Goal: Task Accomplishment & Management: Manage account settings

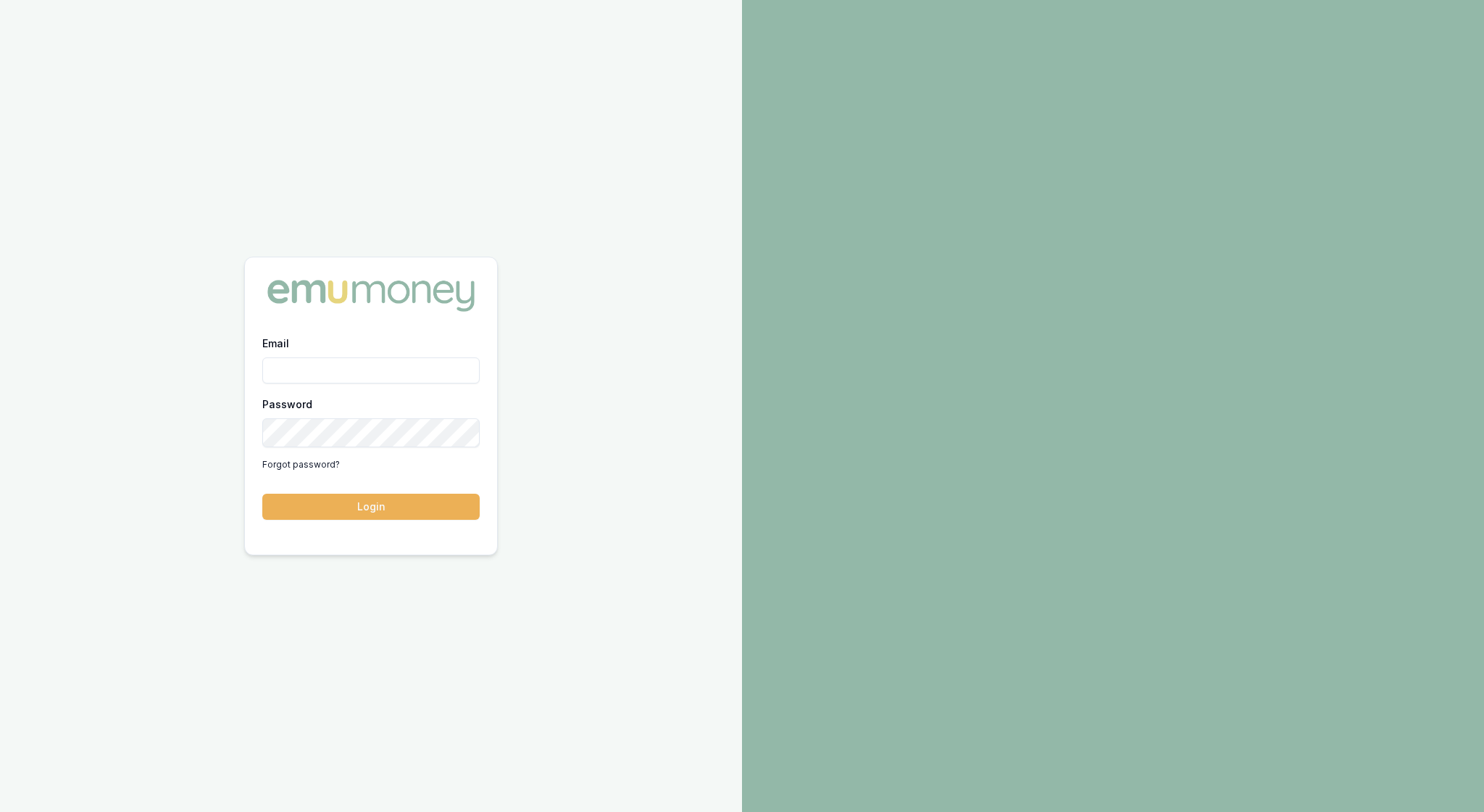
type input "rachael.connors@emumoney.com.au"
click at [378, 509] on button "Login" at bounding box center [371, 507] width 217 height 26
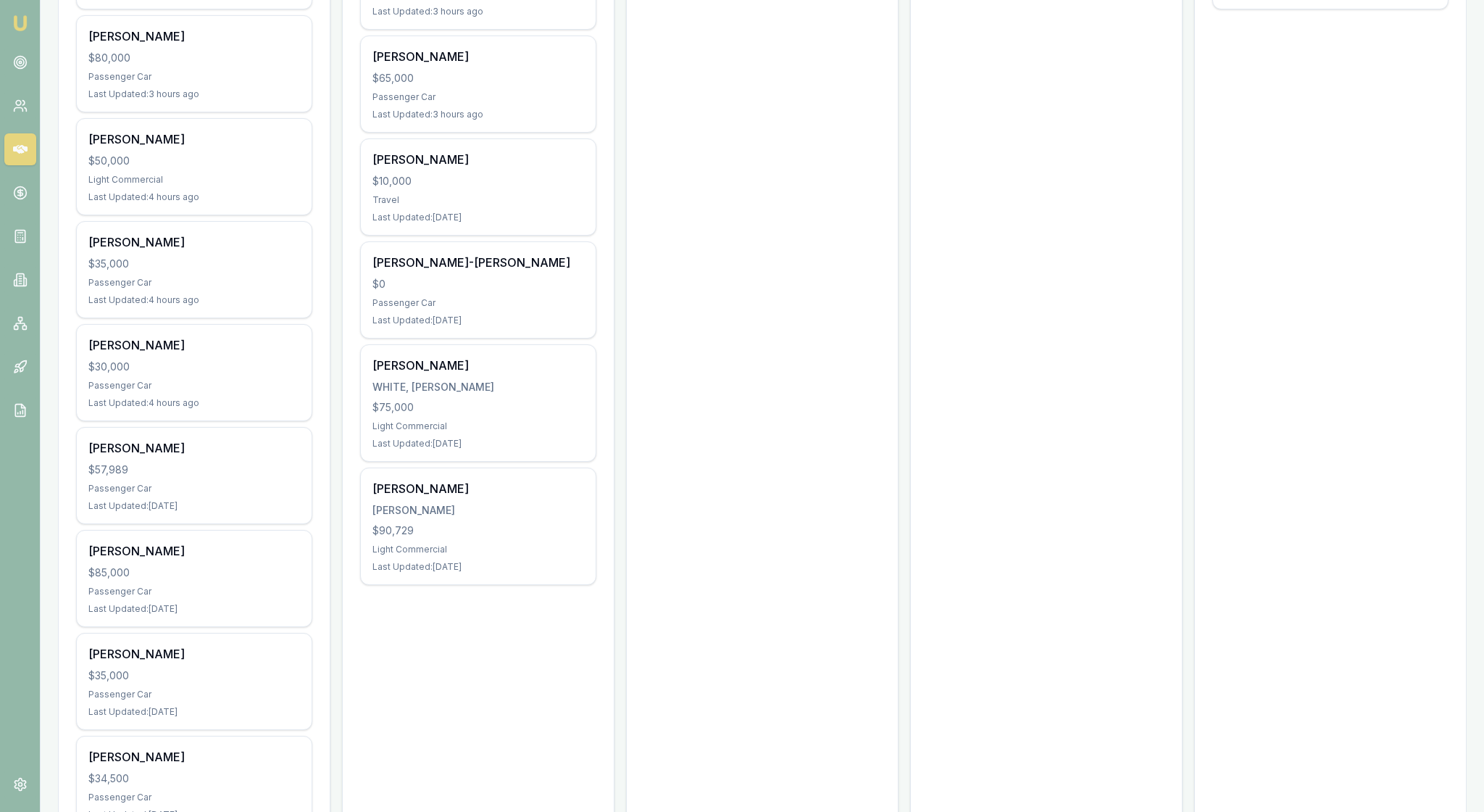
scroll to position [509, 0]
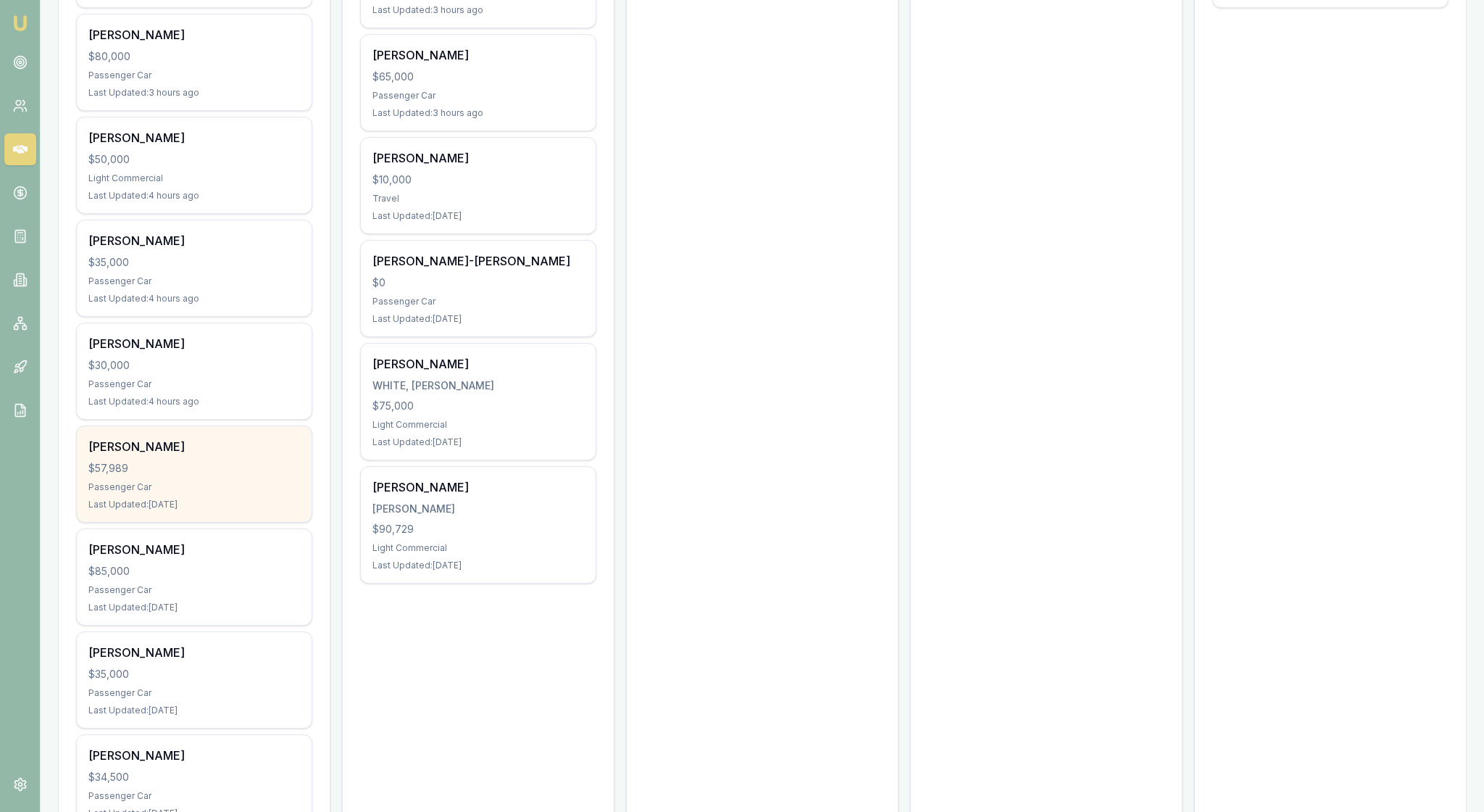
click at [231, 475] on div "$57,989" at bounding box center [194, 469] width 212 height 15
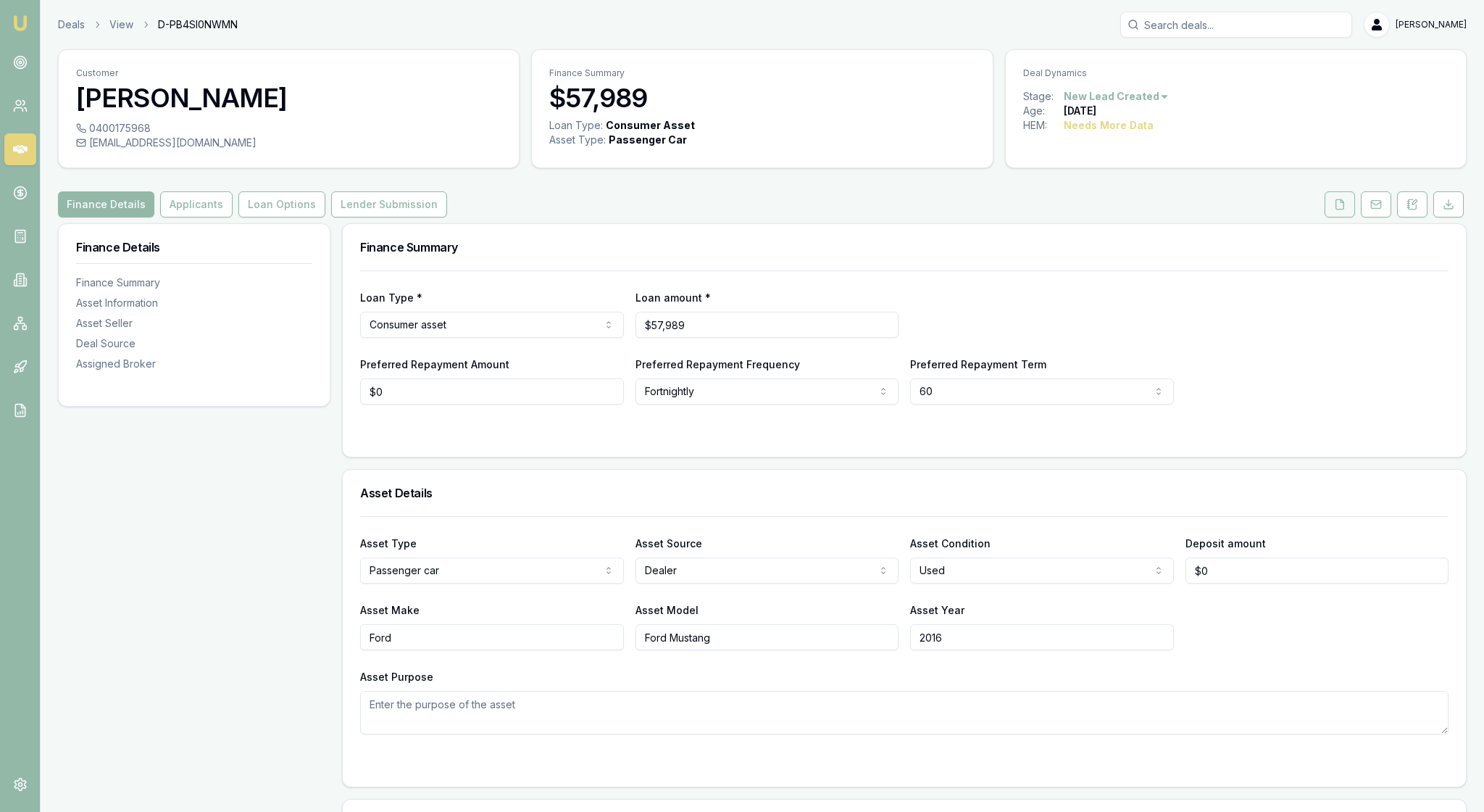
click at [1334, 210] on icon at bounding box center [1339, 204] width 11 height 11
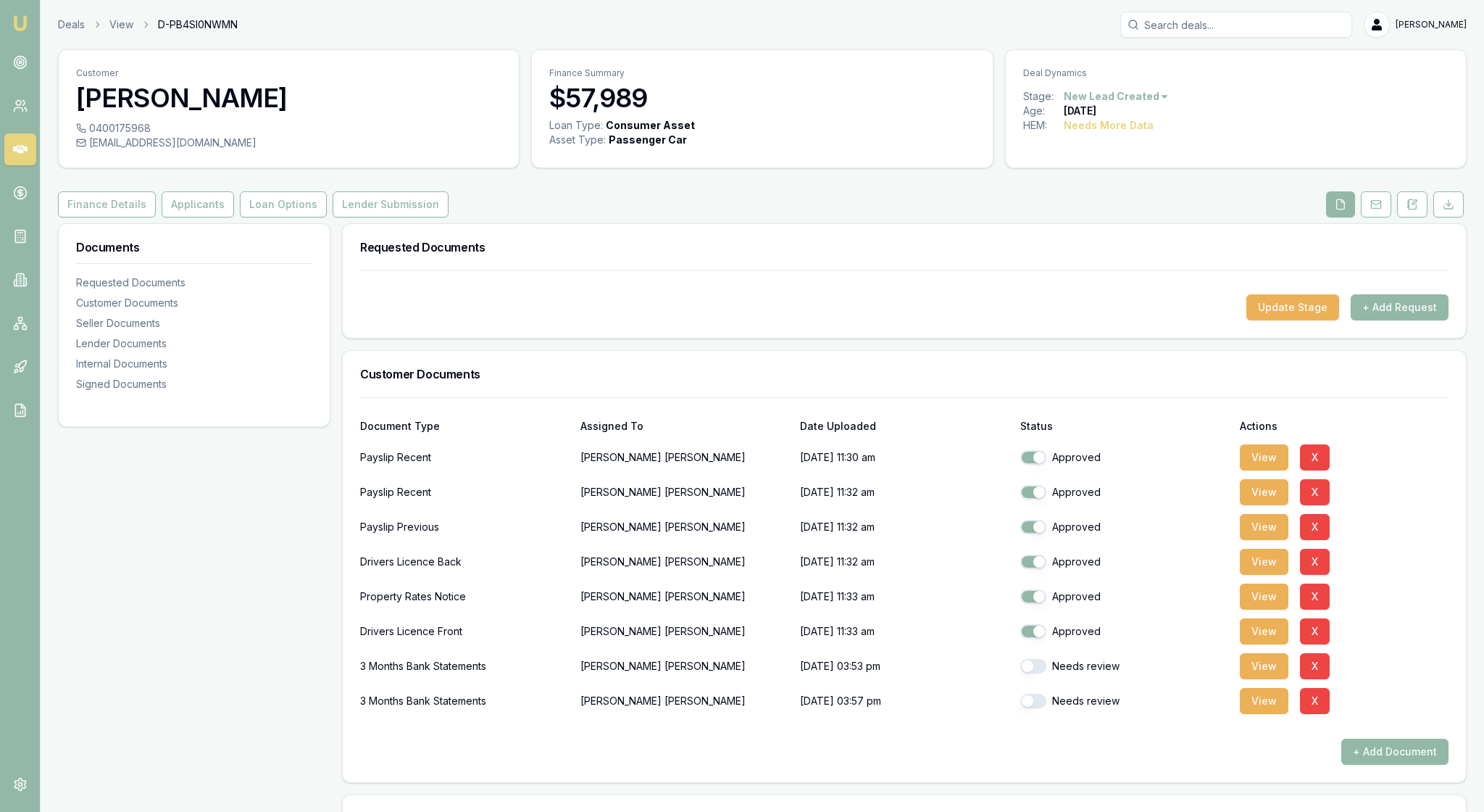
click at [1028, 338] on div "Update Stage + Add Request" at bounding box center [903, 304] width 1123 height 67
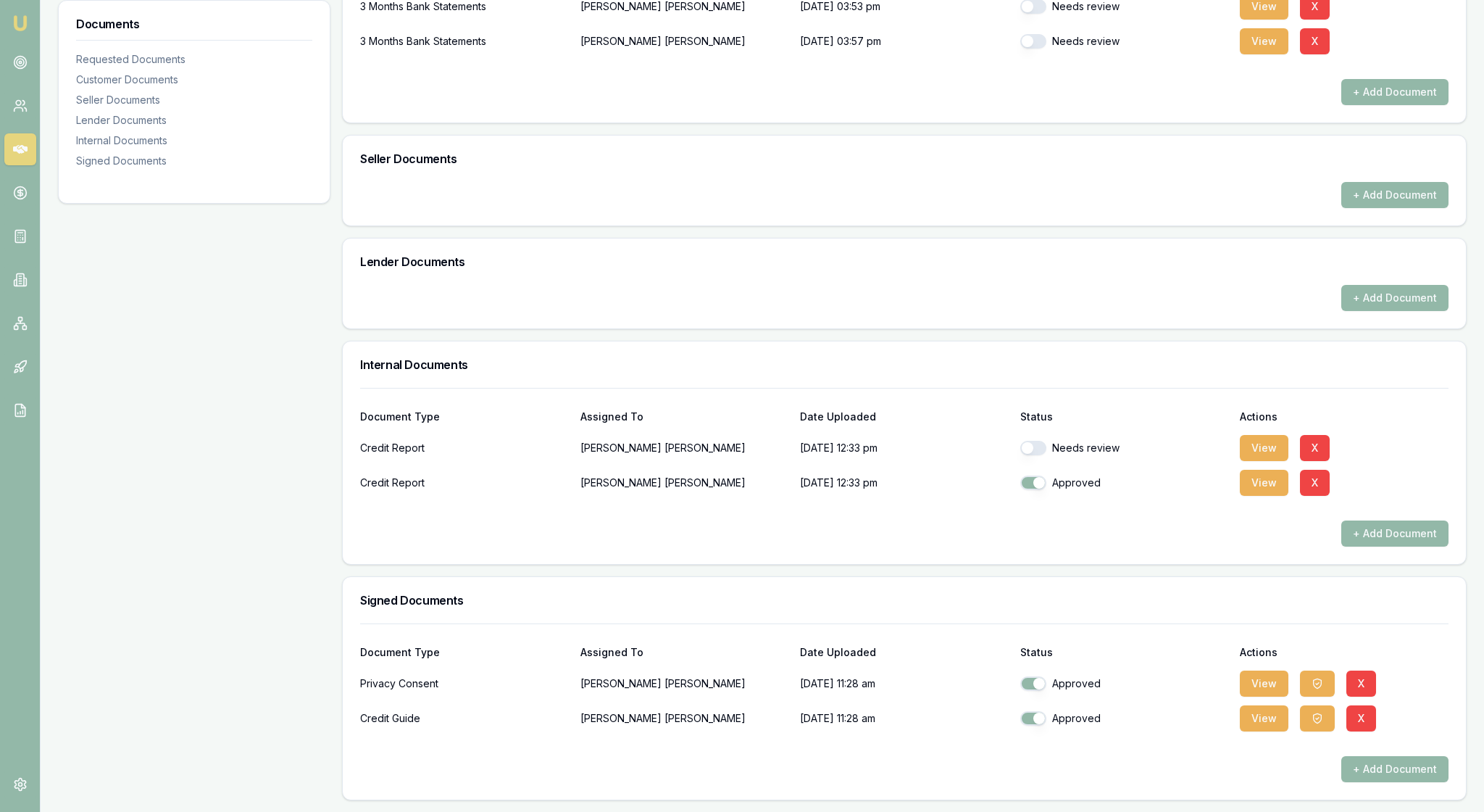
scroll to position [805, 0]
click at [1030, 446] on button "button" at bounding box center [1033, 448] width 26 height 15
checkbox input "true"
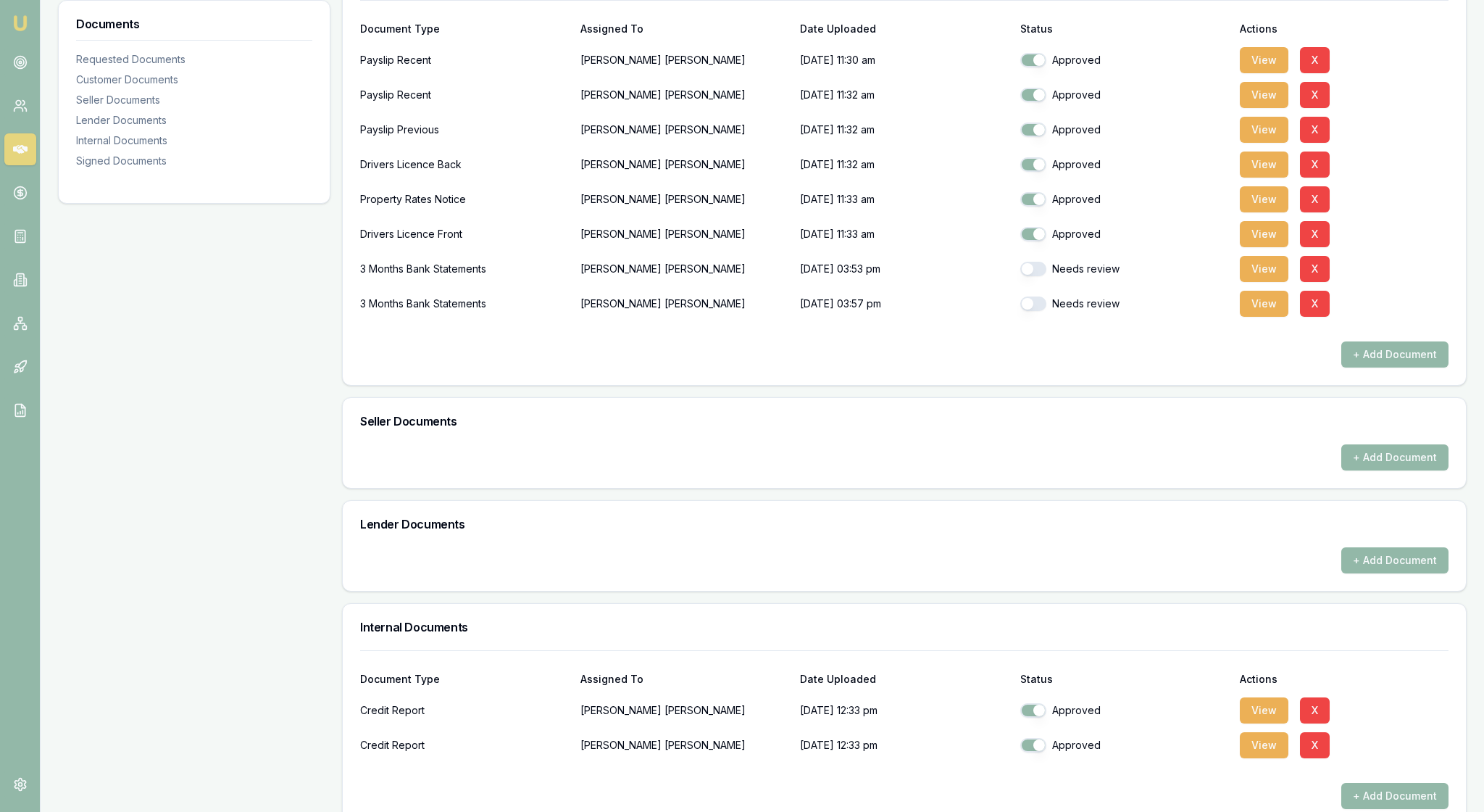
scroll to position [383, 0]
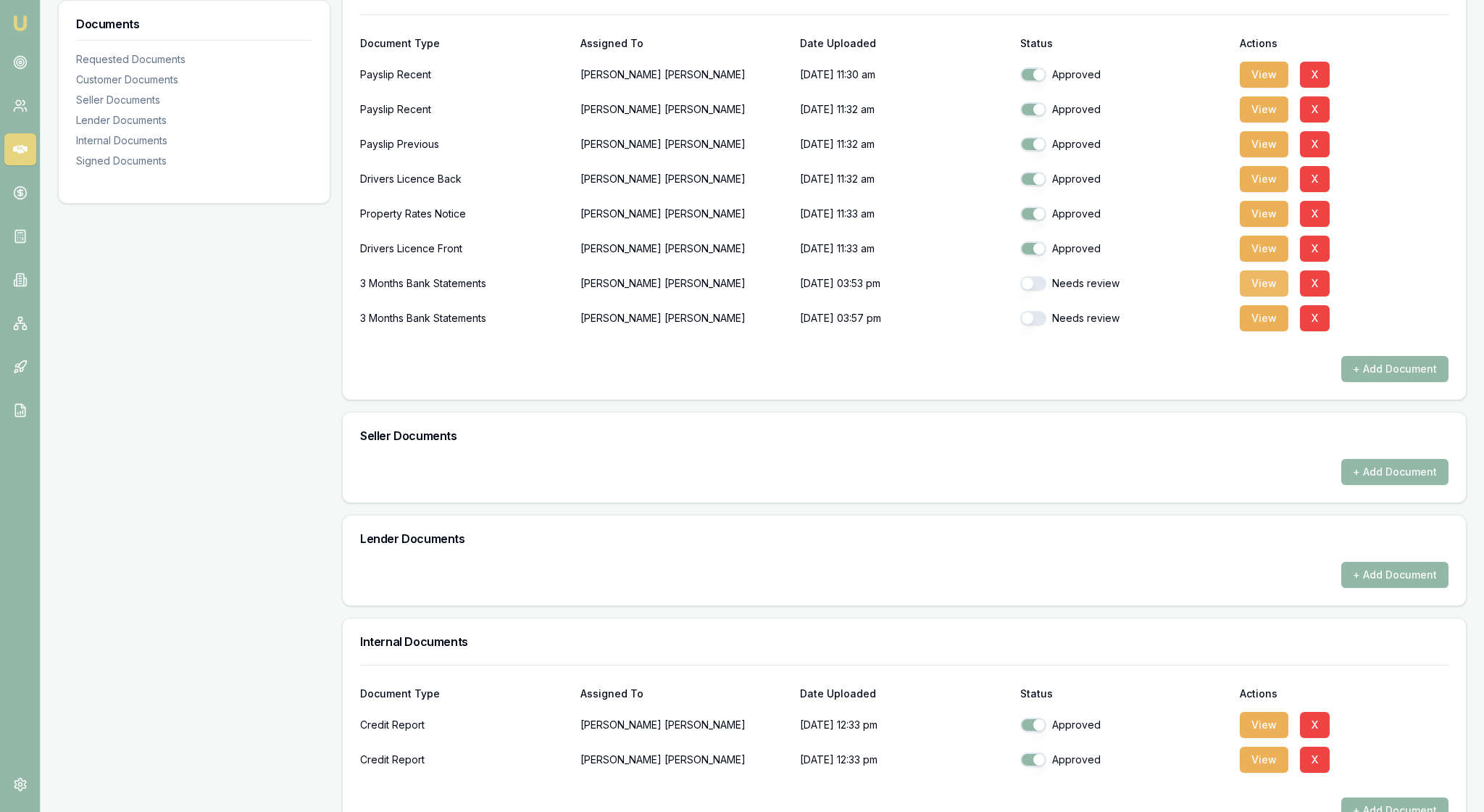
click at [1271, 297] on button "View" at bounding box center [1264, 284] width 49 height 26
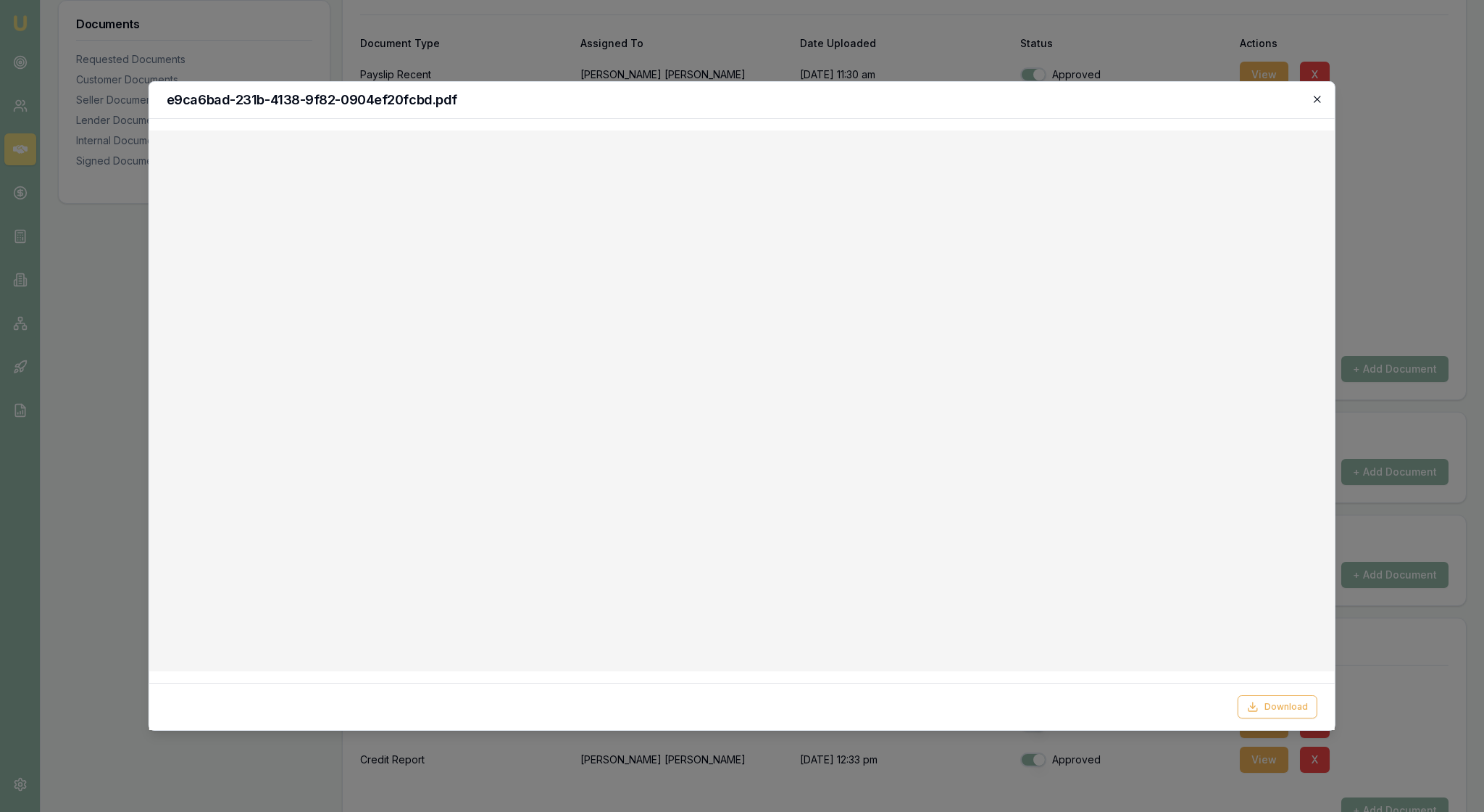
click at [1311, 100] on icon "button" at bounding box center [1317, 99] width 11 height 11
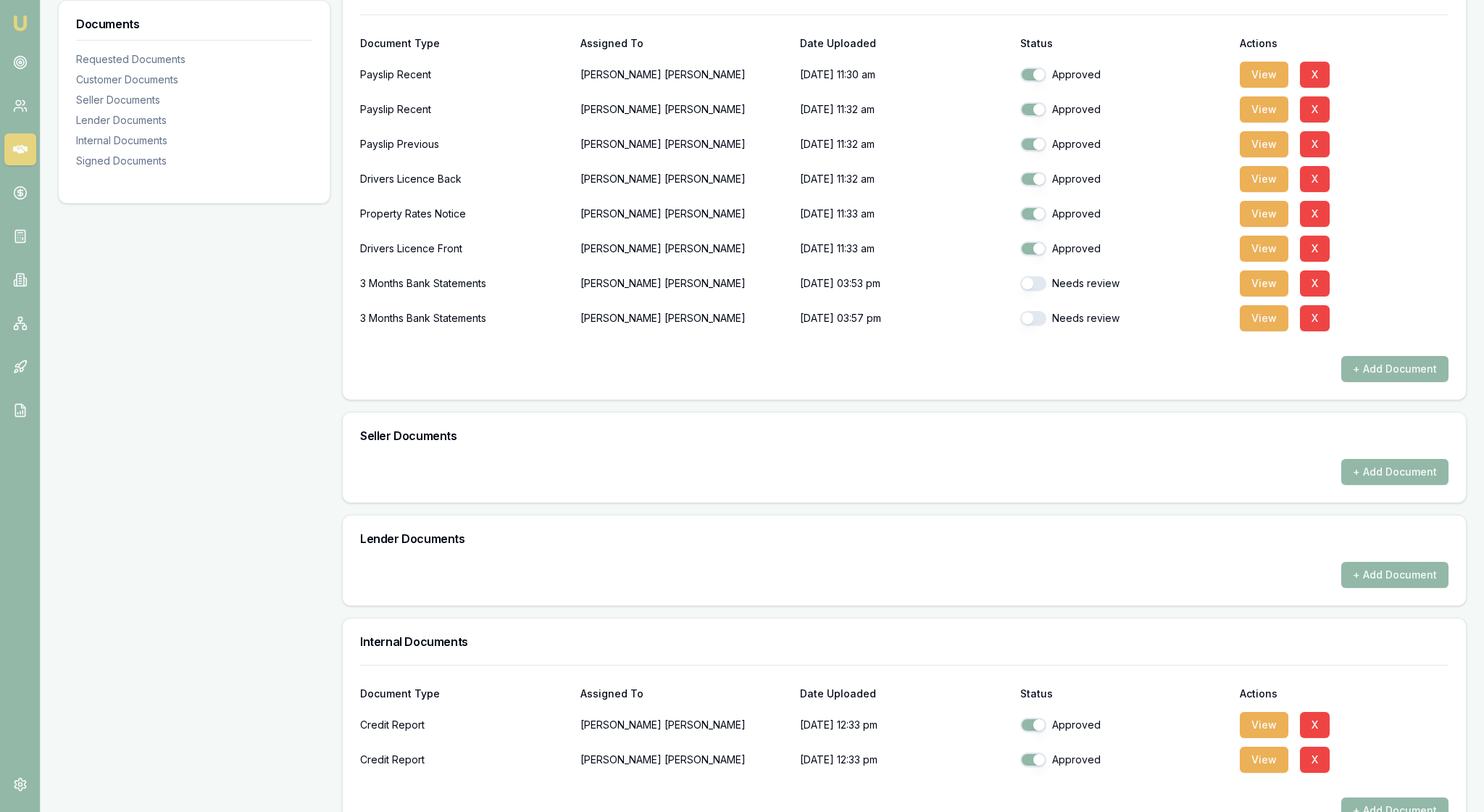
click at [1039, 290] on button "button" at bounding box center [1033, 284] width 26 height 15
checkbox input "false"
checkbox input "true"
click at [1263, 297] on button "View" at bounding box center [1264, 284] width 49 height 26
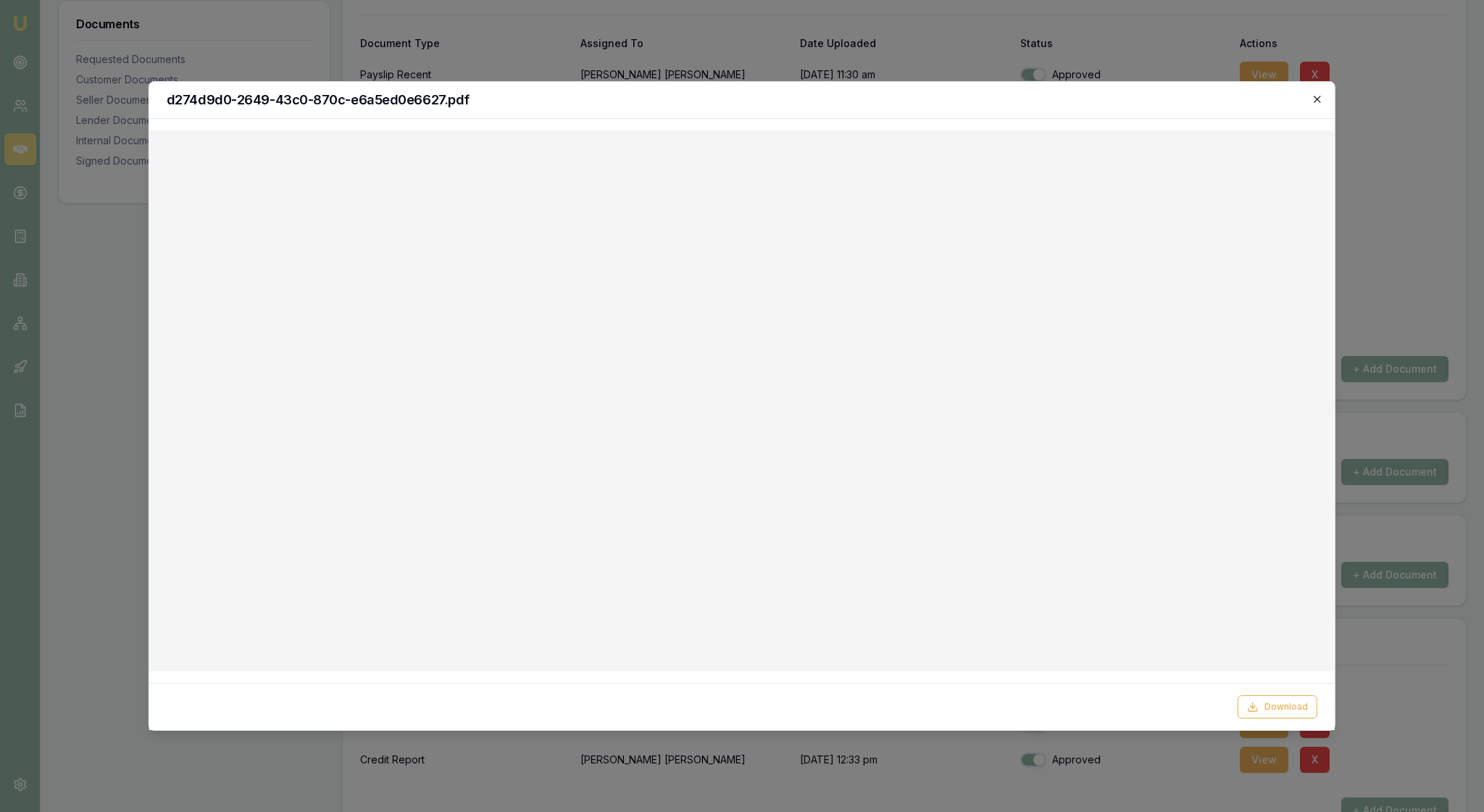
click at [1314, 99] on icon "button" at bounding box center [1317, 99] width 11 height 11
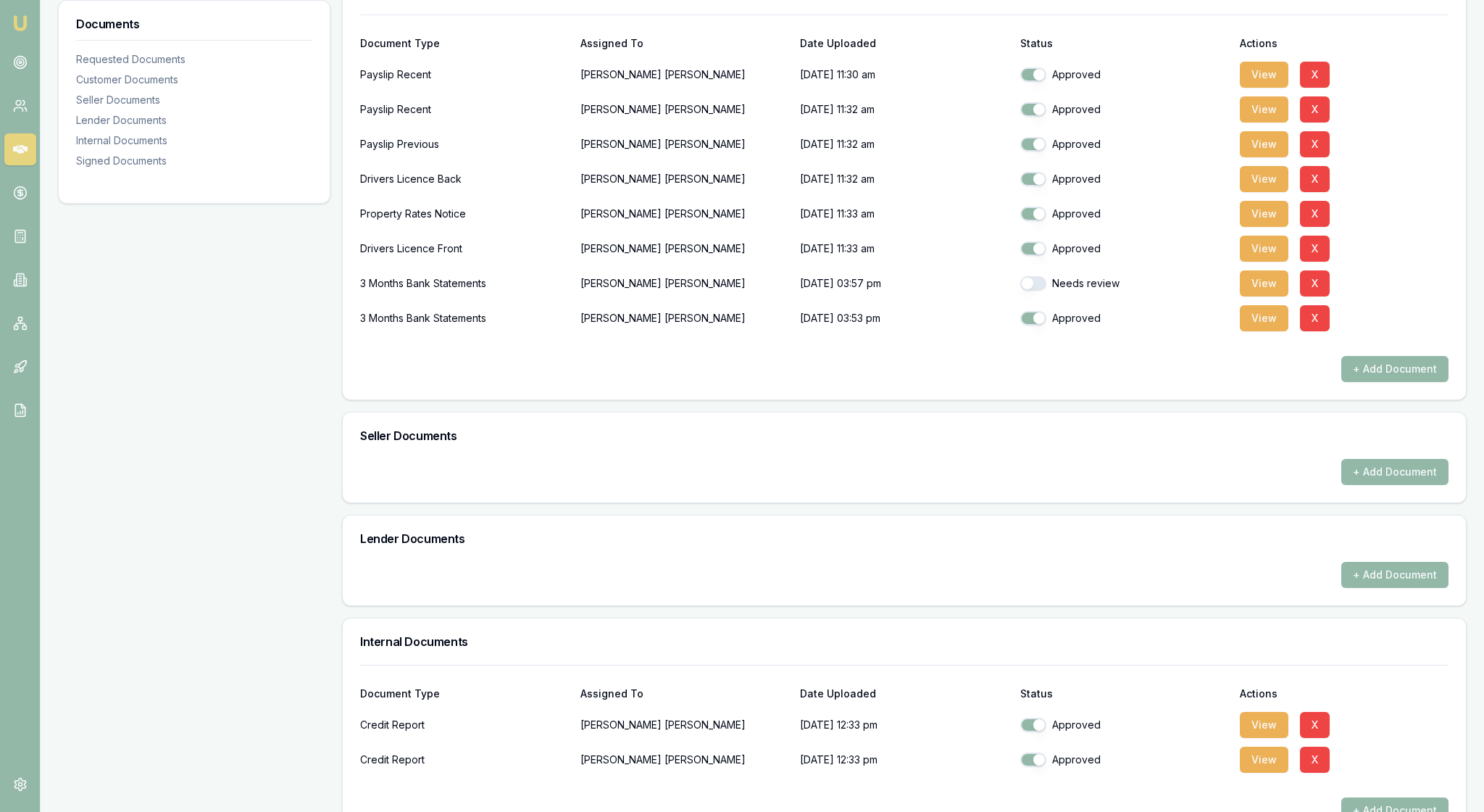
click at [1039, 290] on button "button" at bounding box center [1033, 284] width 26 height 15
checkbox input "true"
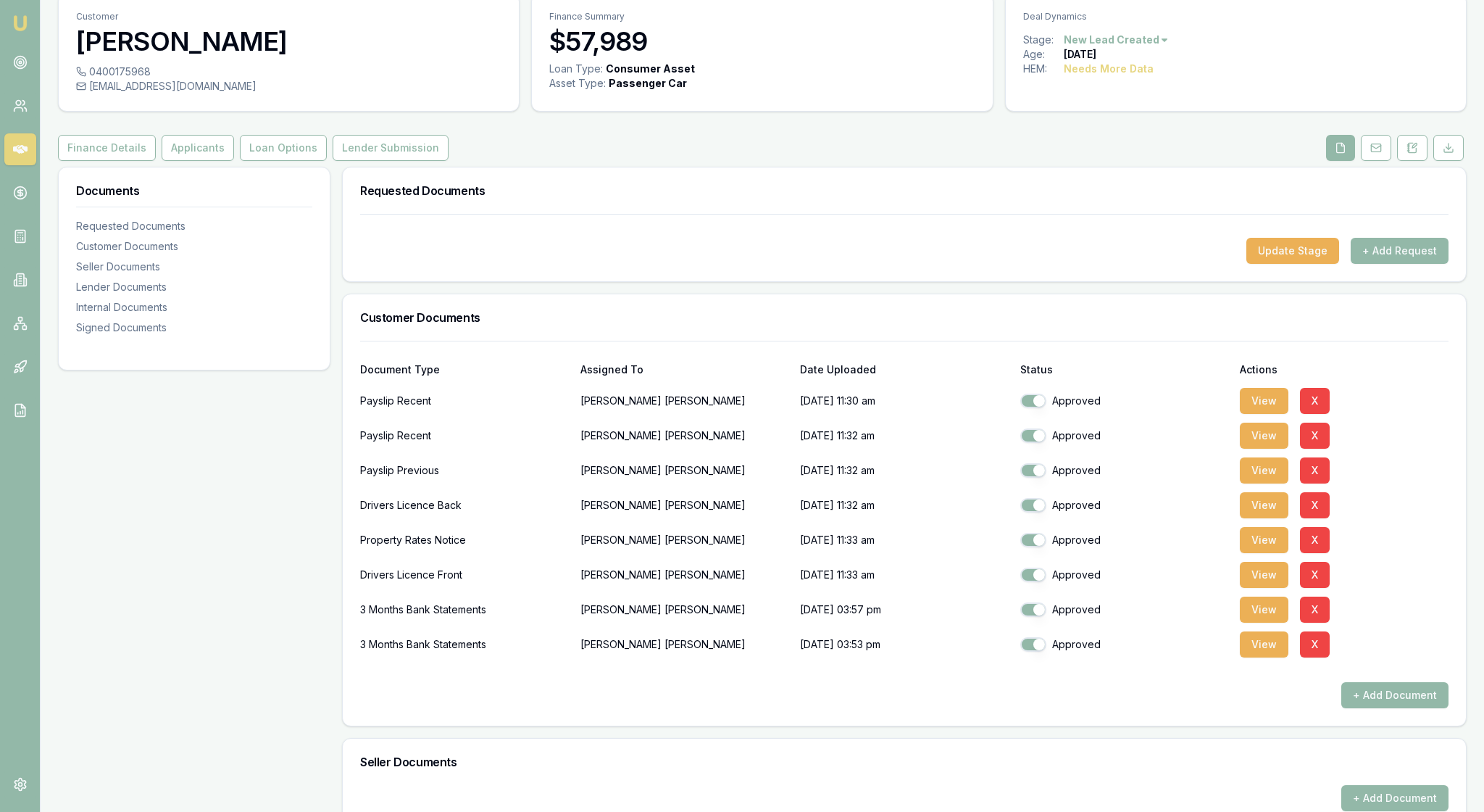
scroll to position [0, 0]
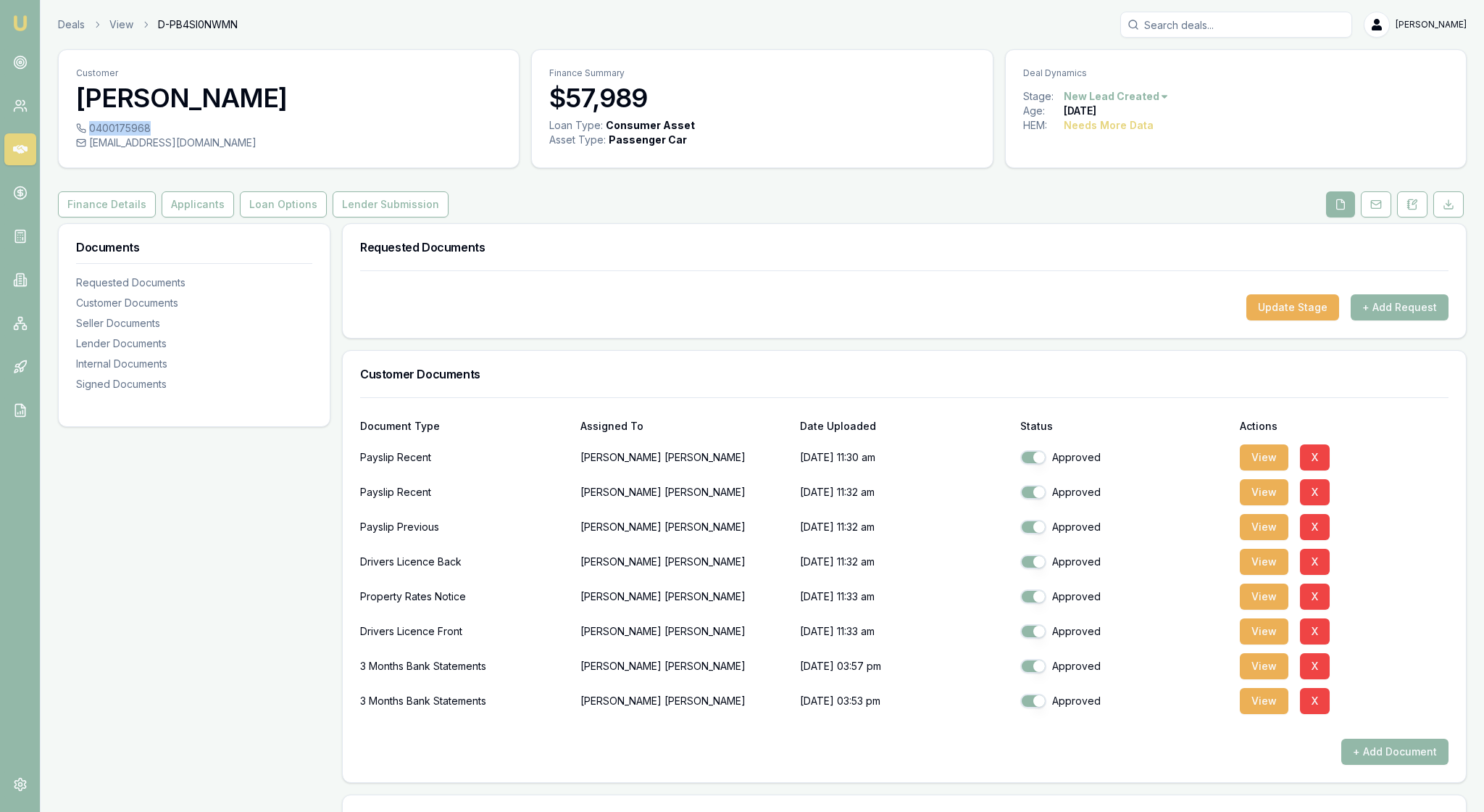
drag, startPoint x: 180, startPoint y: 141, endPoint x: 103, endPoint y: 142, distance: 77.0
click at [103, 135] on div "0400175968" at bounding box center [289, 129] width 426 height 15
copy div "0400175968"
drag, startPoint x: 216, startPoint y: 158, endPoint x: 102, endPoint y: 161, distance: 114.0
click at [102, 150] on div "[EMAIL_ADDRESS][DOMAIN_NAME]" at bounding box center [289, 143] width 426 height 15
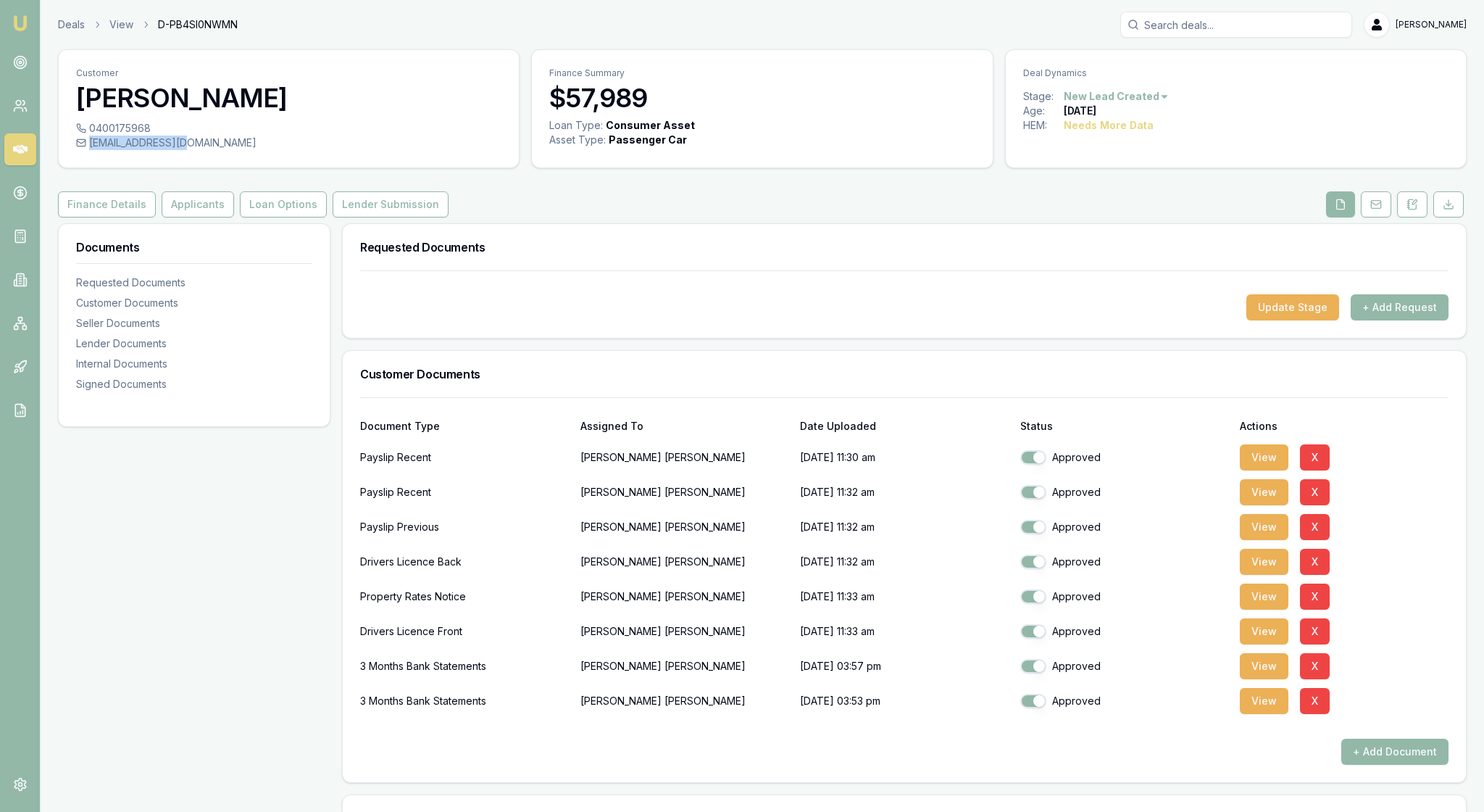
copy div "[EMAIL_ADDRESS][DOMAIN_NAME]"
click at [234, 217] on button "Applicants" at bounding box center [198, 204] width 73 height 26
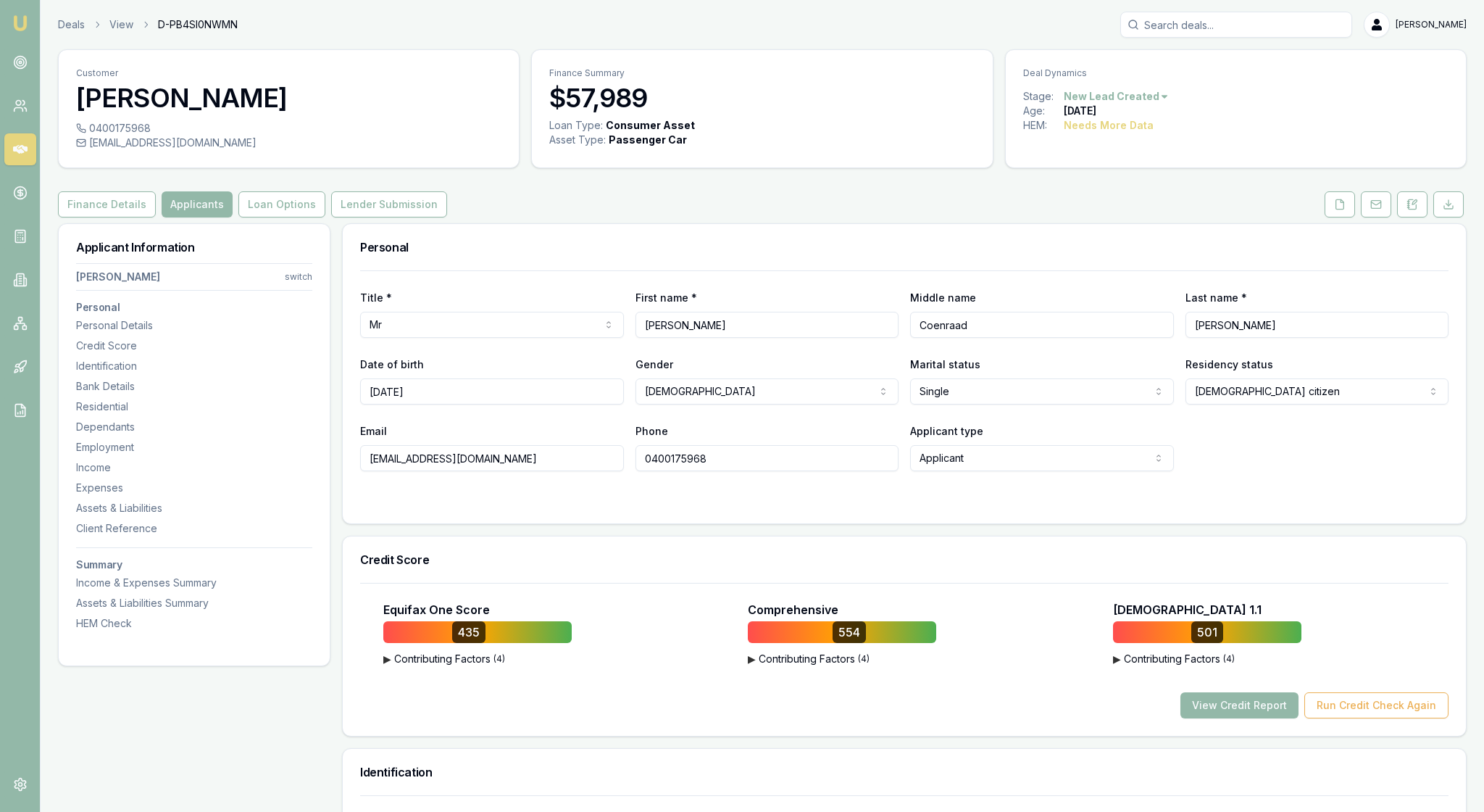
drag, startPoint x: 999, startPoint y: 368, endPoint x: 916, endPoint y: 368, distance: 83.0
click at [829, 271] on div "Personal" at bounding box center [903, 247] width 1123 height 47
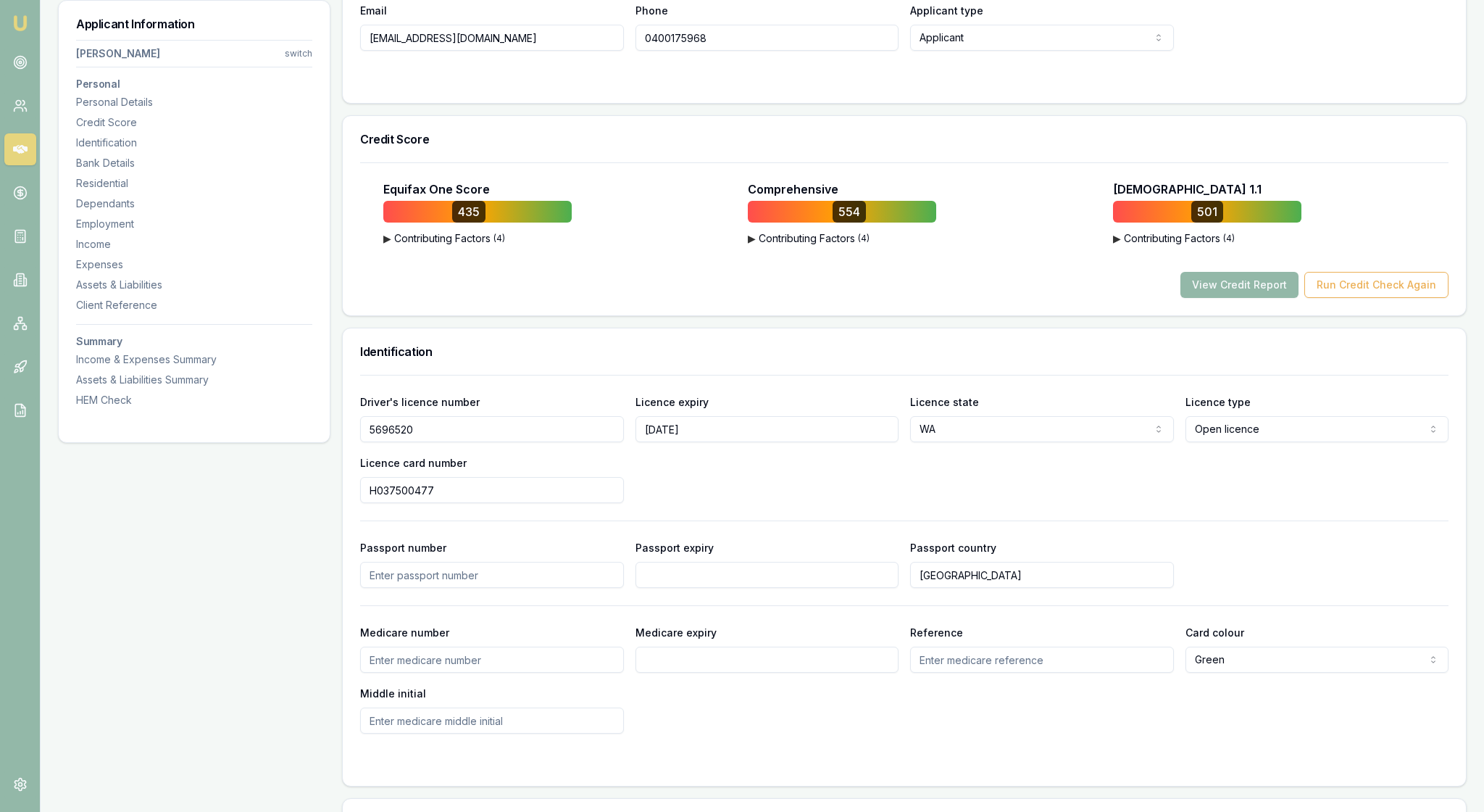
scroll to position [558, 0]
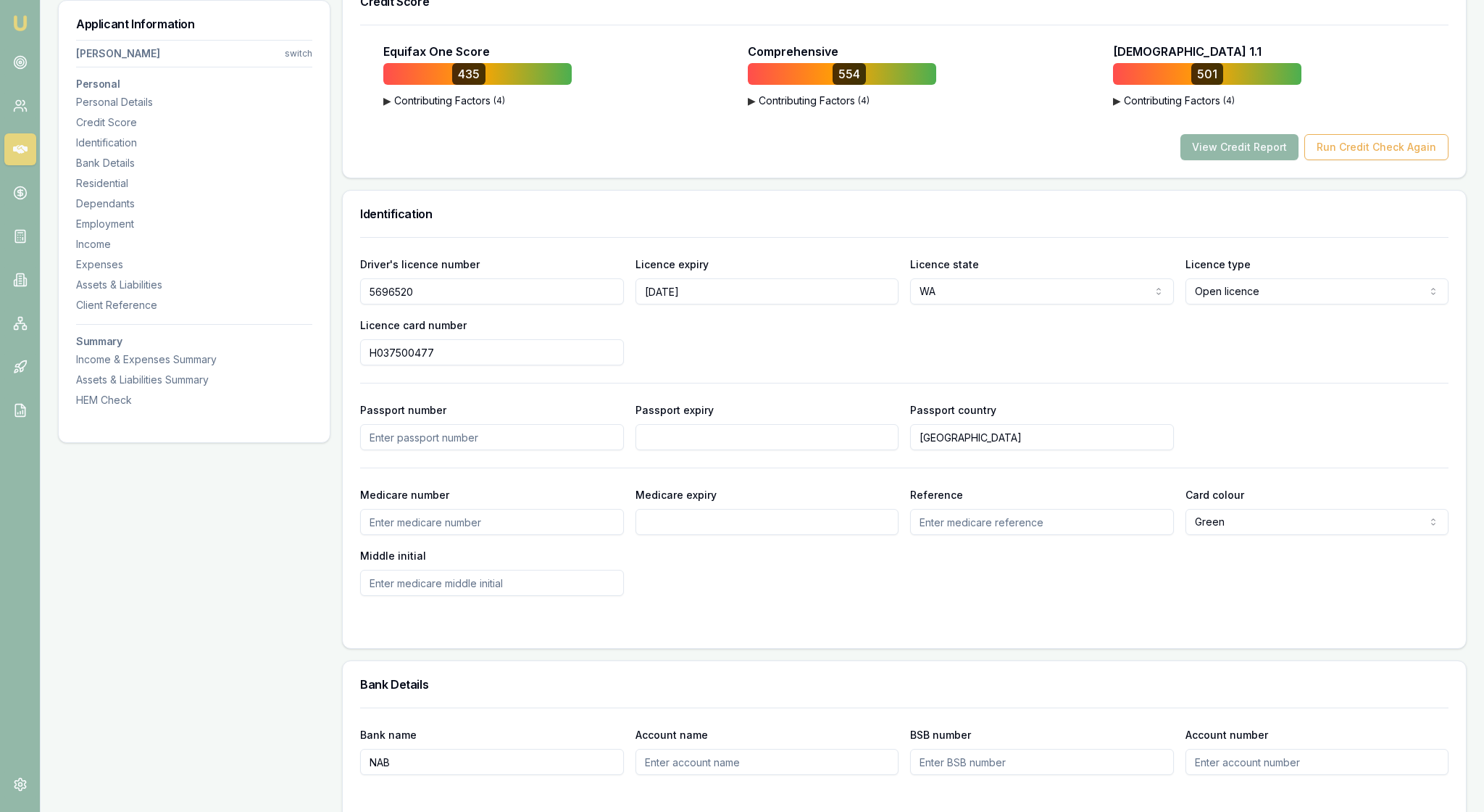
drag, startPoint x: 445, startPoint y: 390, endPoint x: 354, endPoint y: 388, distance: 91.0
click at [354, 388] on div "Driver's licence number [DRIVERS_LICENSE_NUMBER] Licence expiry [DATE] Licence …" at bounding box center [903, 442] width 1123 height 411
drag, startPoint x: 472, startPoint y: 459, endPoint x: 335, endPoint y: 455, distance: 137.1
click at [1068, 365] on div "Driver's licence number [DRIVERS_LICENSE_NUMBER] Licence expiry [DATE] Licence …" at bounding box center [904, 310] width 1088 height 110
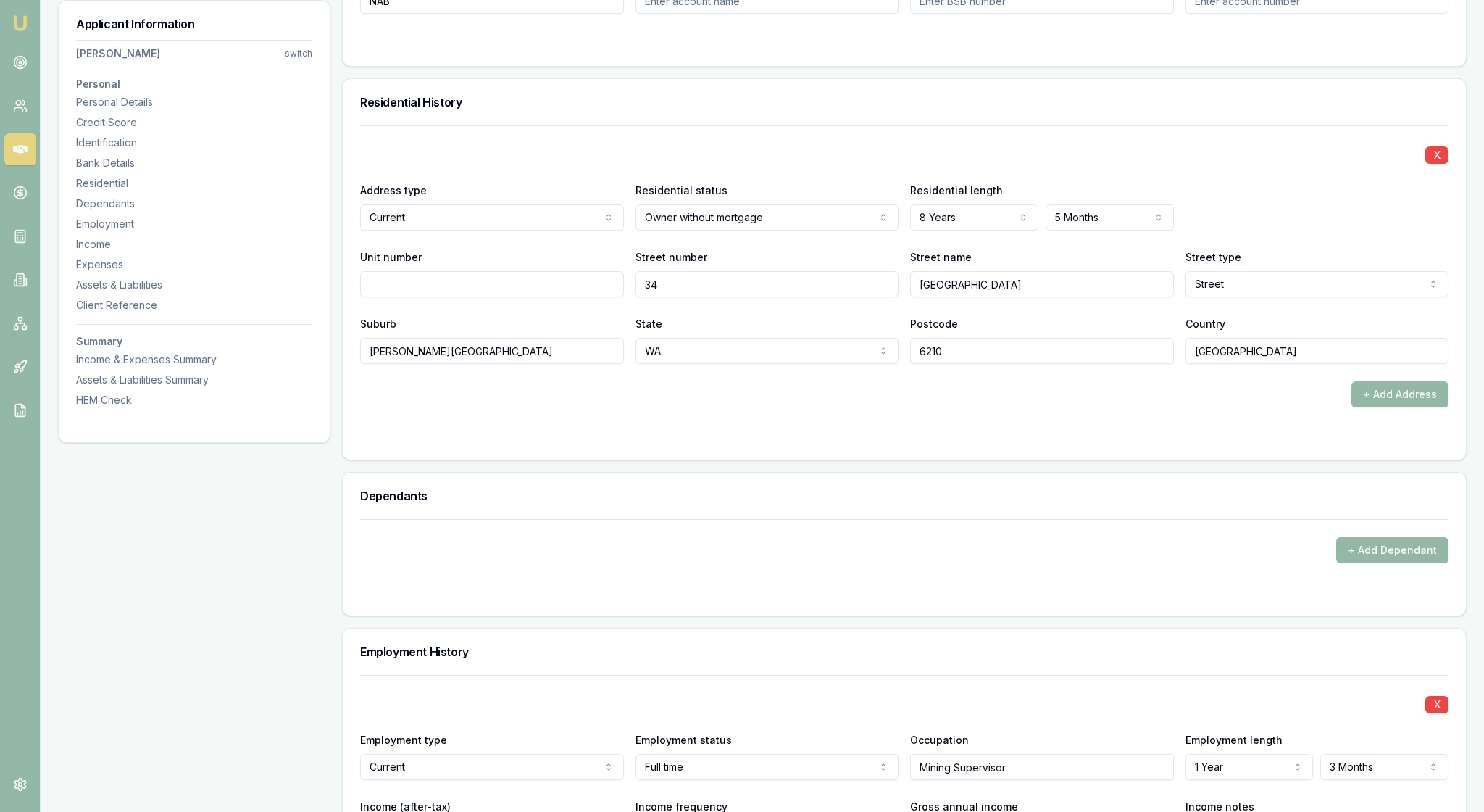
scroll to position [1413, 0]
